Goal: Information Seeking & Learning: Learn about a topic

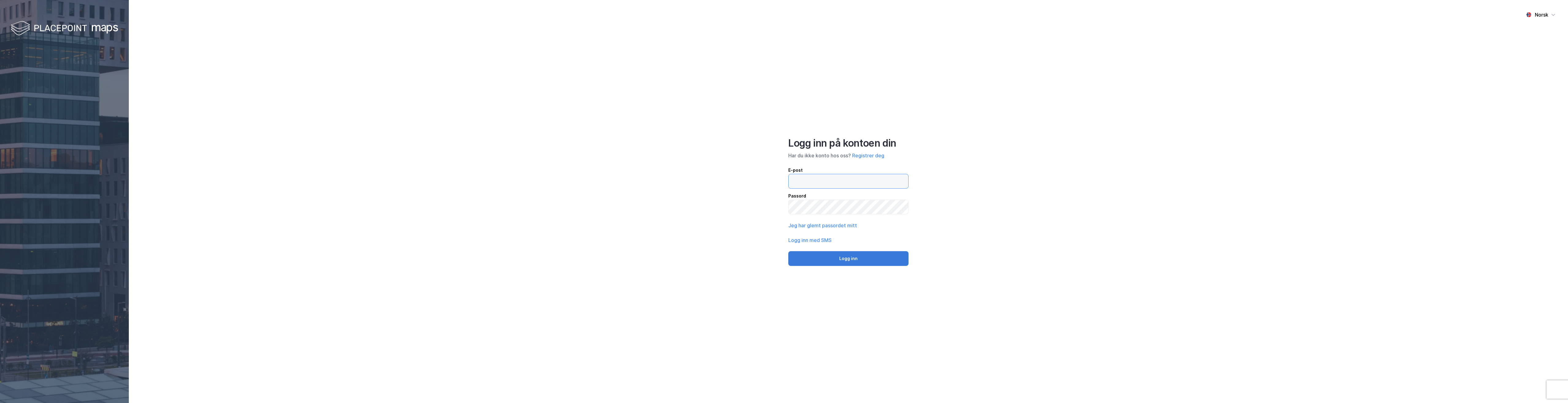
type input "[EMAIL_ADDRESS][DOMAIN_NAME]"
click at [837, 259] on button "Logg inn" at bounding box center [849, 259] width 121 height 15
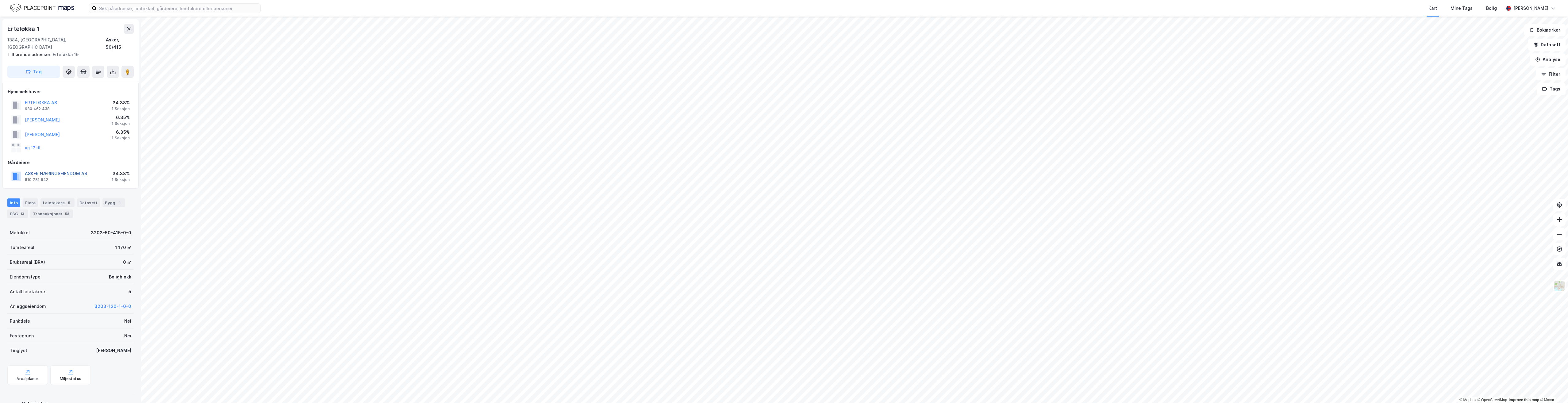
click at [0, 0] on button "ASKER NÆRINGSEIENDOM AS" at bounding box center [0, 0] width 0 height 0
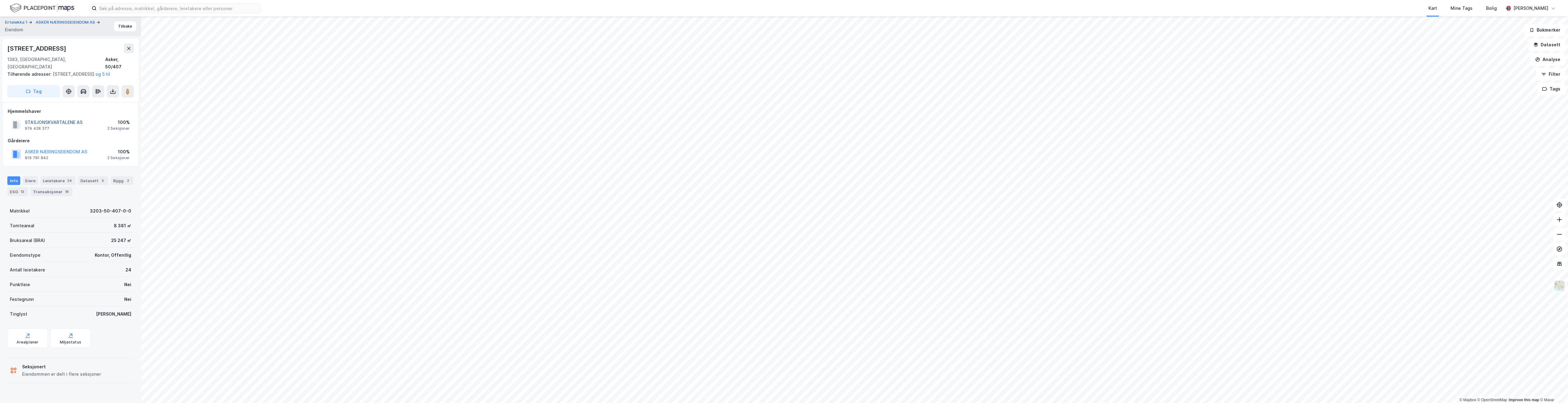
click at [0, 0] on button "STASJONSKVARTALENE AS" at bounding box center [0, 0] width 0 height 0
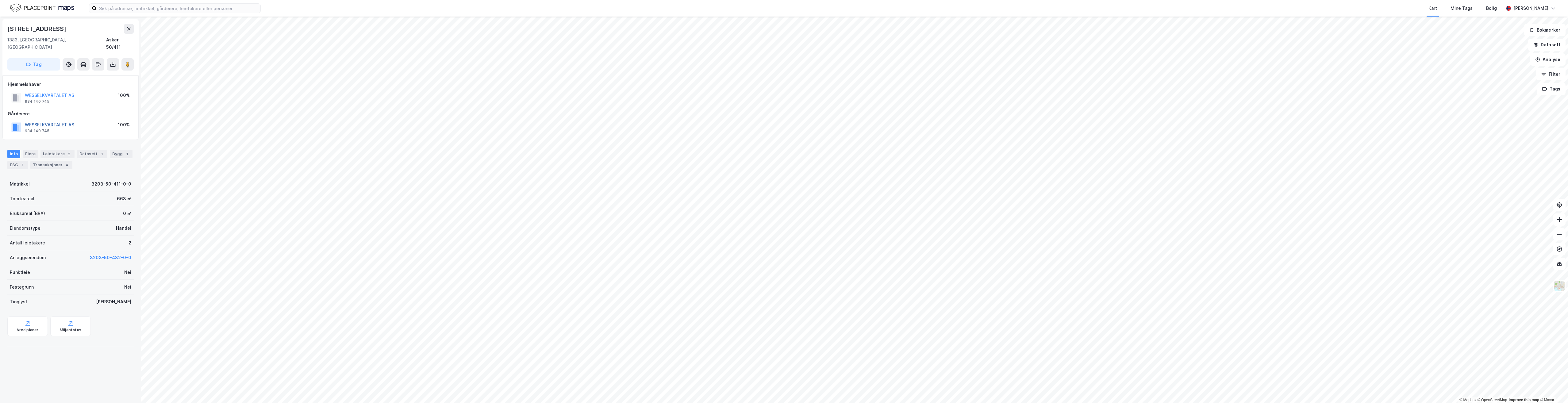
click at [0, 0] on button "WESSELKVARTALET AS" at bounding box center [0, 0] width 0 height 0
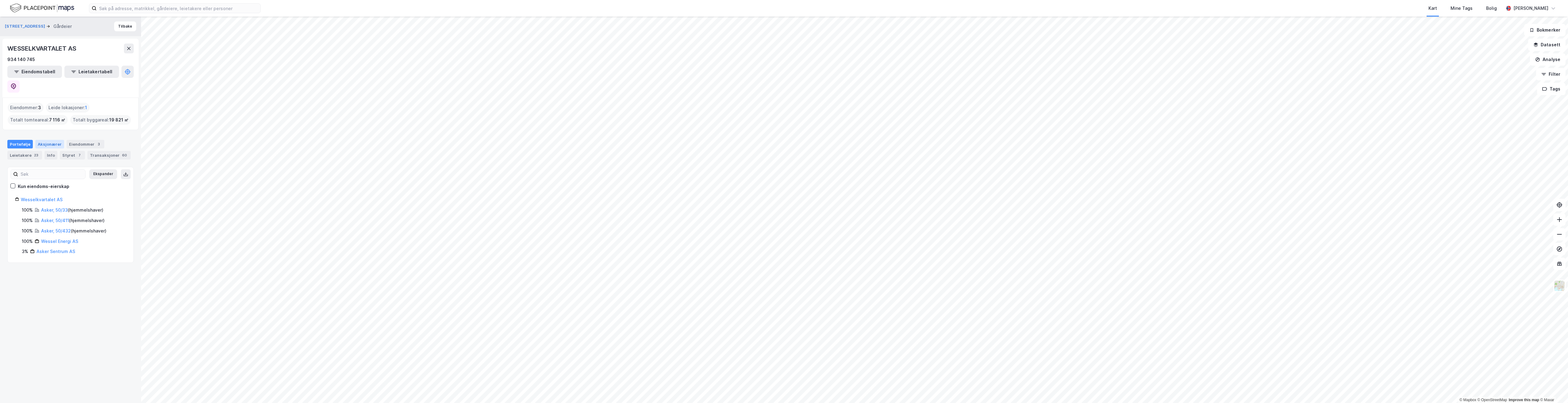
click at [51, 140] on div "Aksjonærer" at bounding box center [49, 144] width 29 height 9
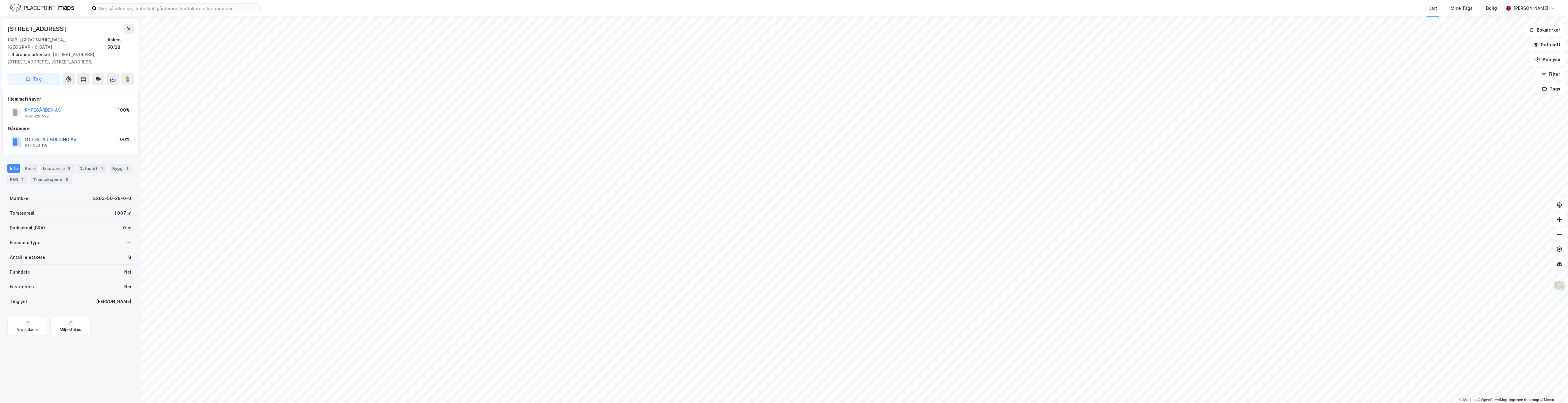
click at [0, 0] on button "OTTESTAD HOLDING AS" at bounding box center [0, 0] width 0 height 0
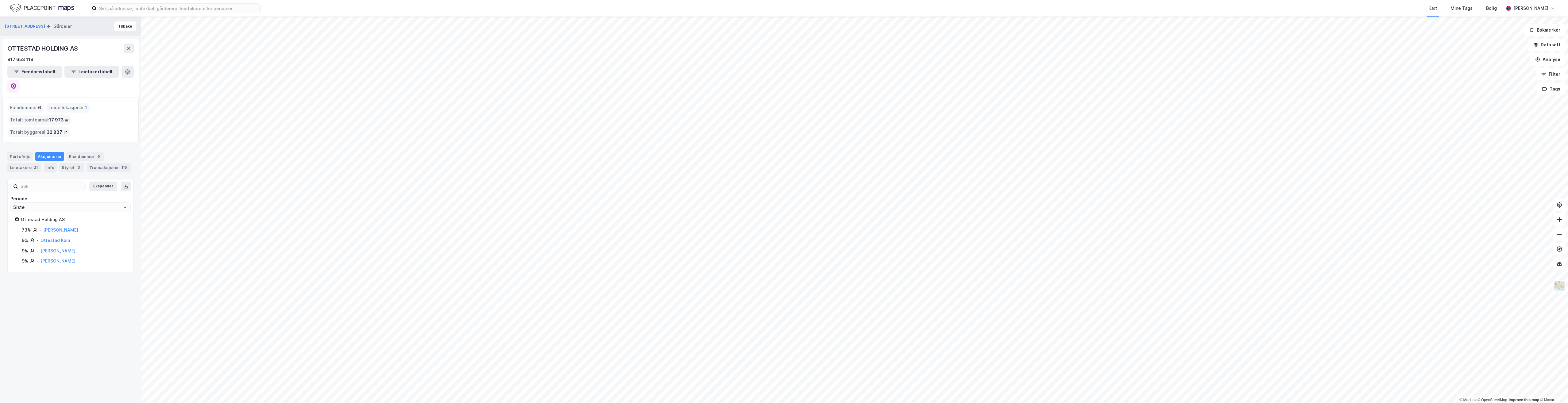
click at [29, 103] on div "Eiendommer : 6" at bounding box center [26, 108] width 36 height 10
click at [35, 103] on div "Eiendommer : 6" at bounding box center [26, 108] width 36 height 10
click at [37, 103] on div "Eiendommer : 6" at bounding box center [26, 108] width 36 height 10
click at [29, 103] on div "Eiendommer : 6" at bounding box center [26, 108] width 36 height 10
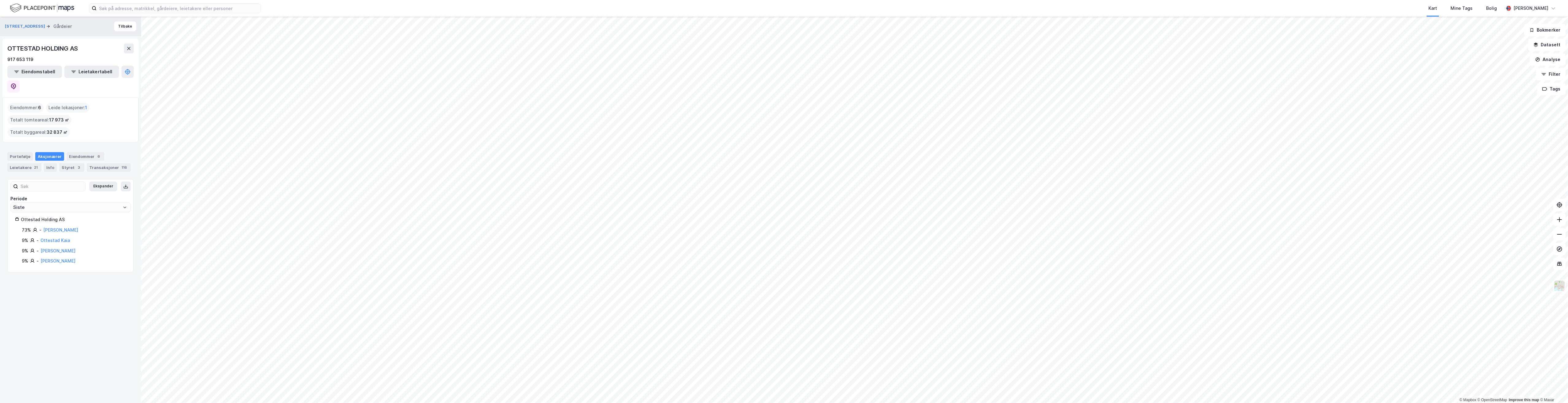
click at [27, 103] on div "Eiendommer : 6" at bounding box center [26, 108] width 36 height 10
click at [26, 103] on div "Eiendommer : 6" at bounding box center [26, 108] width 36 height 10
click at [75, 152] on div "Eiendommer 6" at bounding box center [85, 156] width 38 height 9
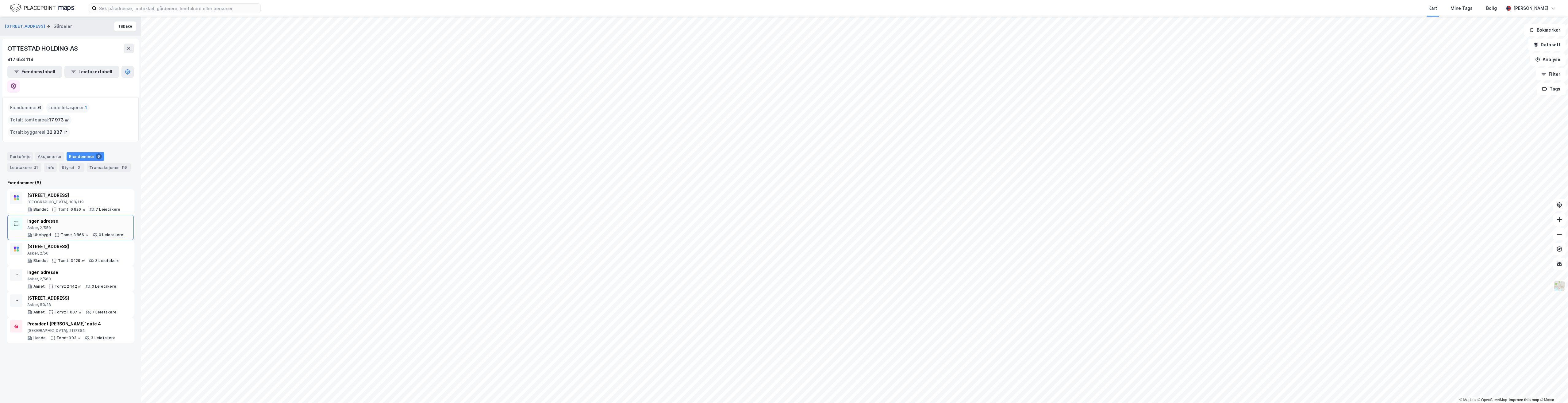
click at [15, 221] on icon at bounding box center [16, 223] width 5 height 5
click at [125, 72] on icon at bounding box center [125, 71] width 2 height 1
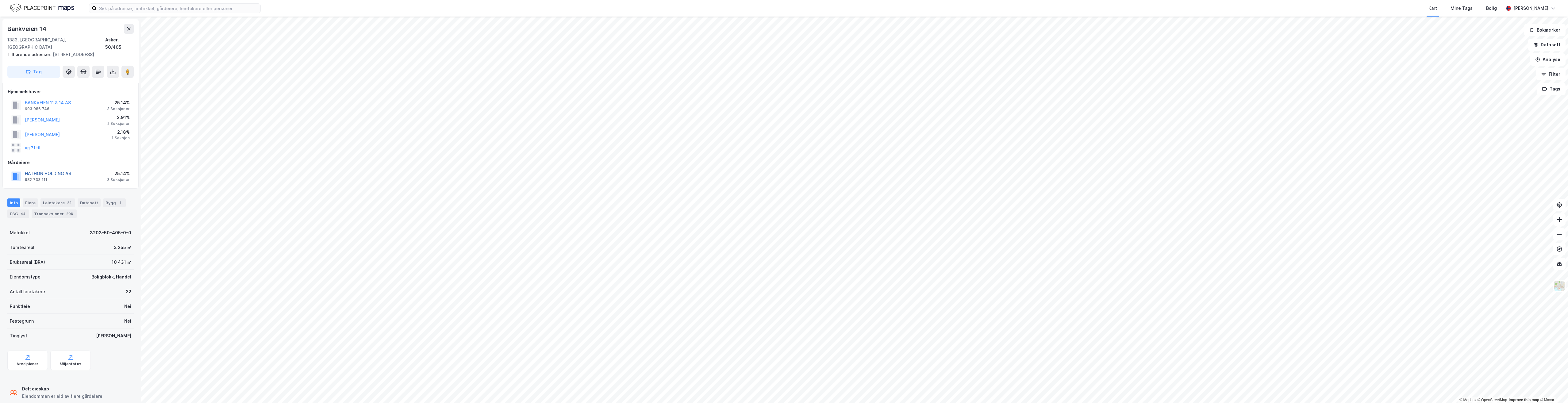
click at [0, 0] on button "HATHON HOLDING AS" at bounding box center [0, 0] width 0 height 0
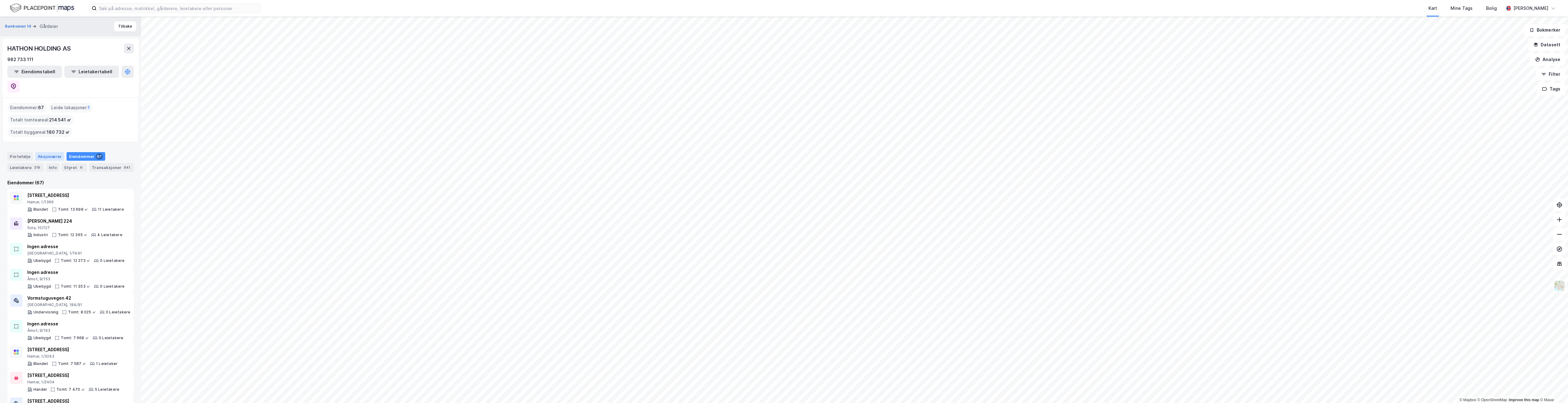
click at [44, 152] on div "Aksjonærer" at bounding box center [49, 156] width 29 height 9
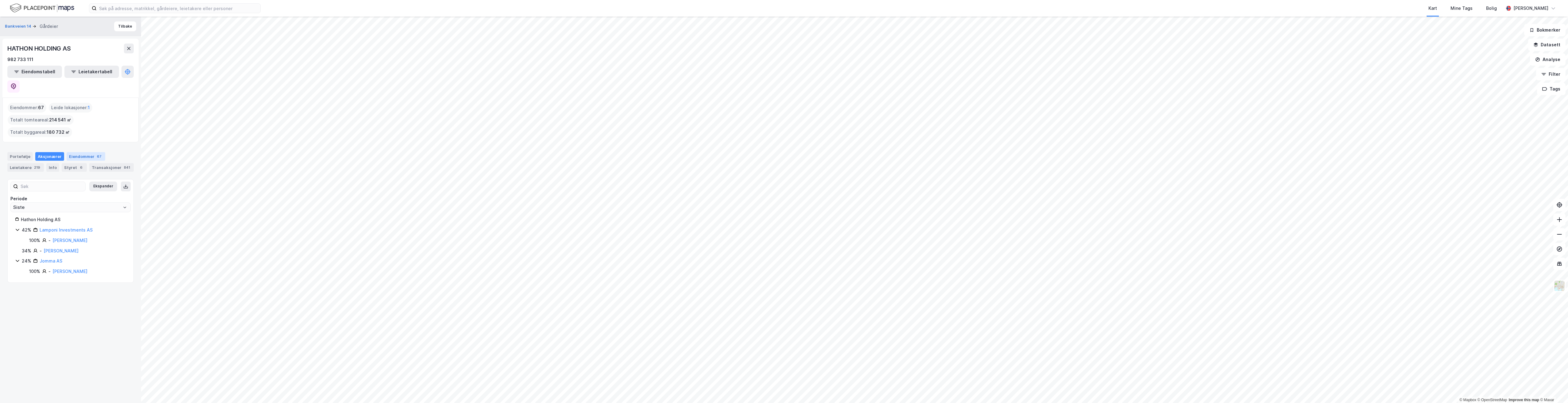
click at [79, 152] on div "Eiendommer 67" at bounding box center [85, 156] width 38 height 9
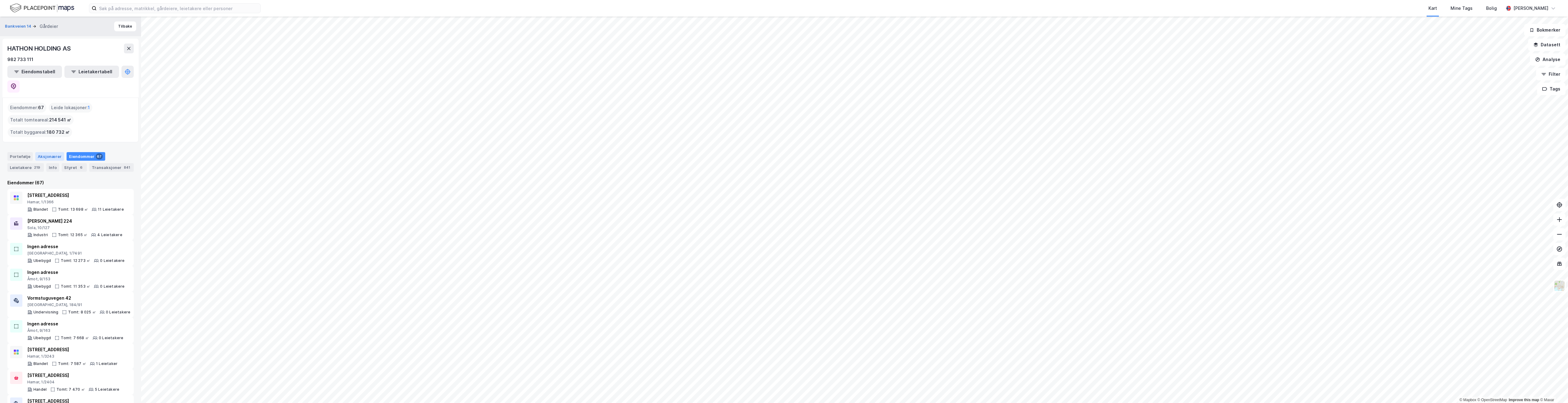
click at [52, 152] on div "Aksjonærer" at bounding box center [49, 156] width 29 height 9
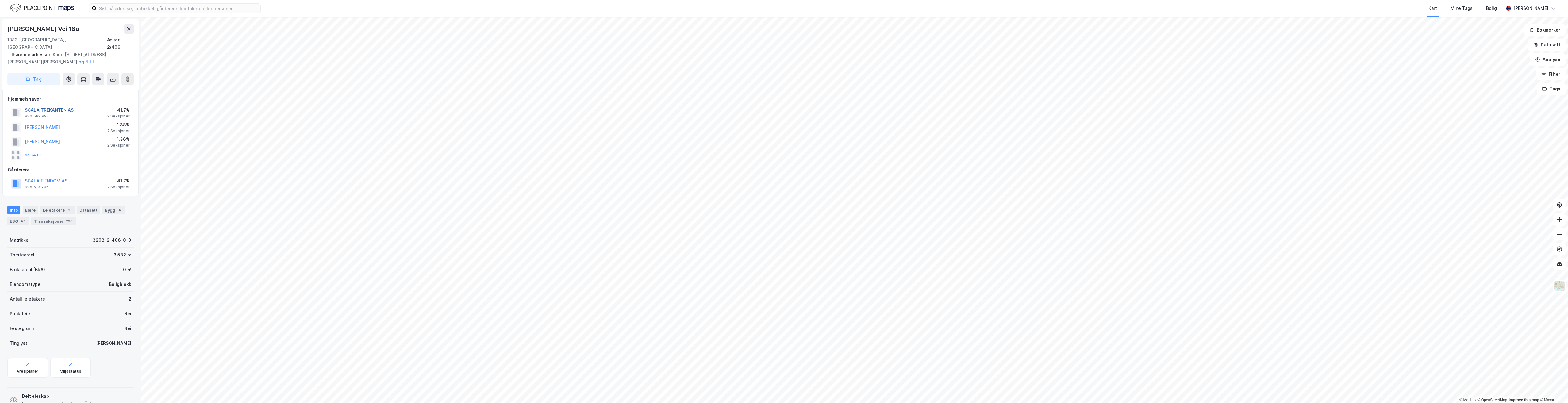
click at [0, 0] on button "SCALA TREKANTEN AS" at bounding box center [0, 0] width 0 height 0
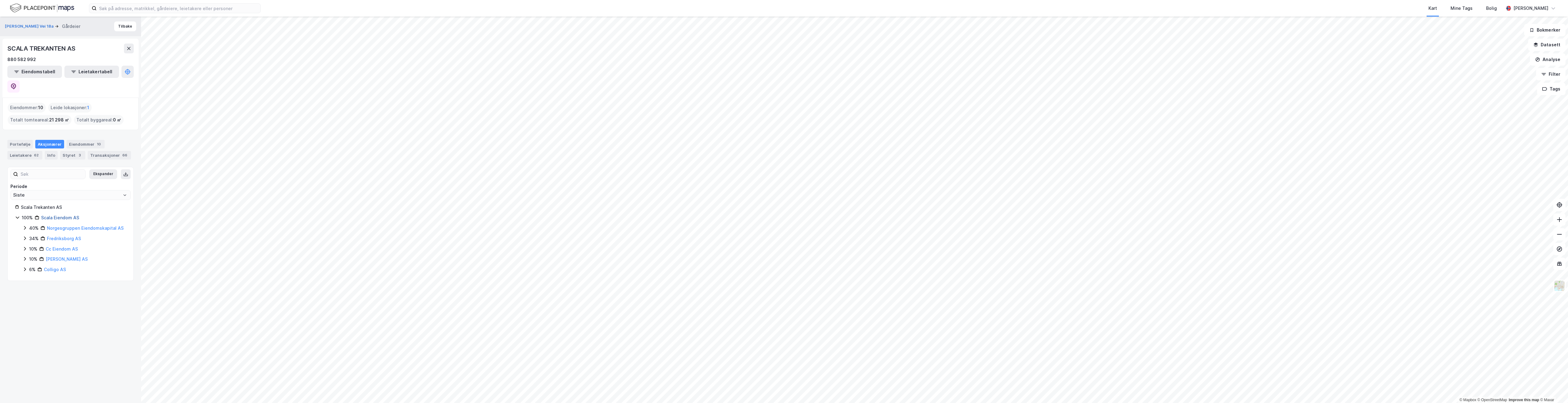
click at [61, 215] on link "Scala Eiendom AS" at bounding box center [60, 217] width 38 height 5
click at [116, 27] on button "Tilbake" at bounding box center [125, 26] width 22 height 10
click at [77, 140] on div "Eiendommer 10" at bounding box center [85, 144] width 38 height 9
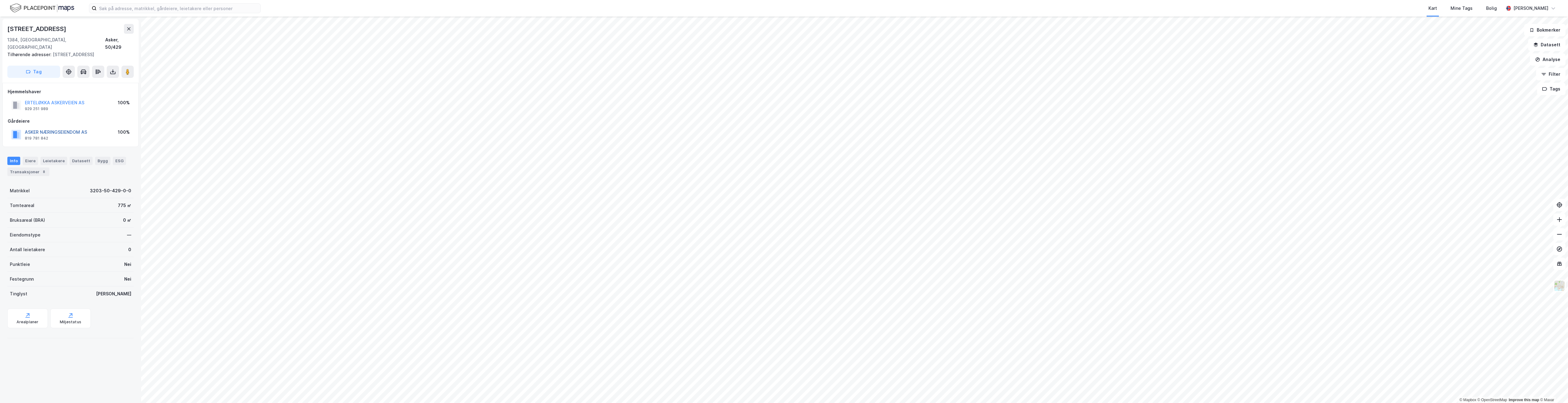
click at [0, 0] on button "ASKER NÆRINGSEIENDOM AS" at bounding box center [0, 0] width 0 height 0
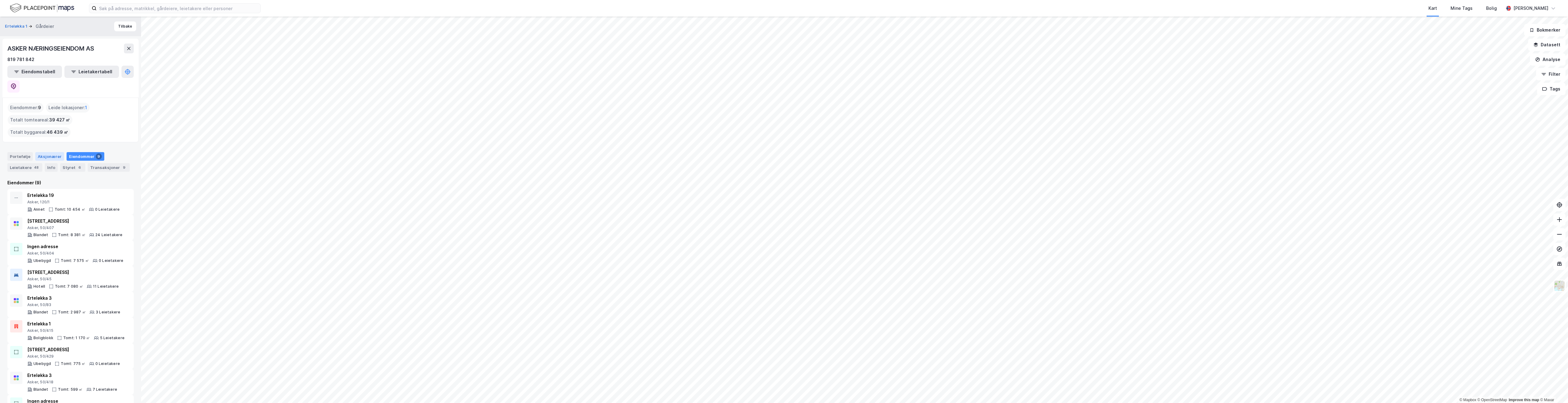
click at [51, 152] on div "Aksjonærer" at bounding box center [49, 156] width 29 height 9
